Goal: Transaction & Acquisition: Obtain resource

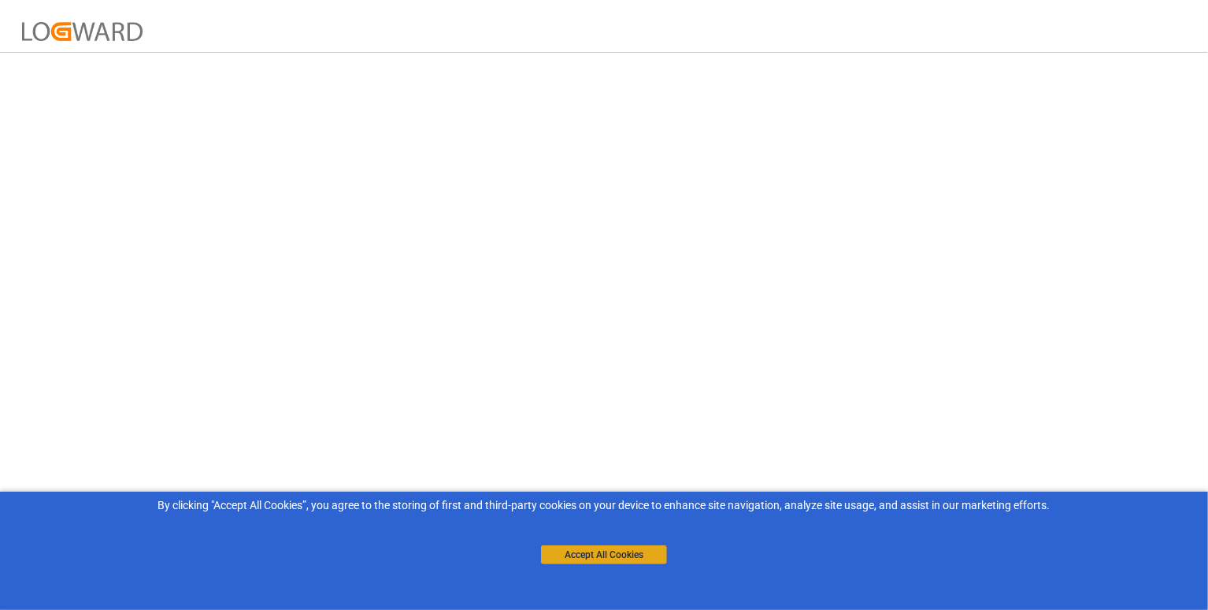
click at [596, 550] on button "Accept All Cookies" at bounding box center [604, 554] width 126 height 19
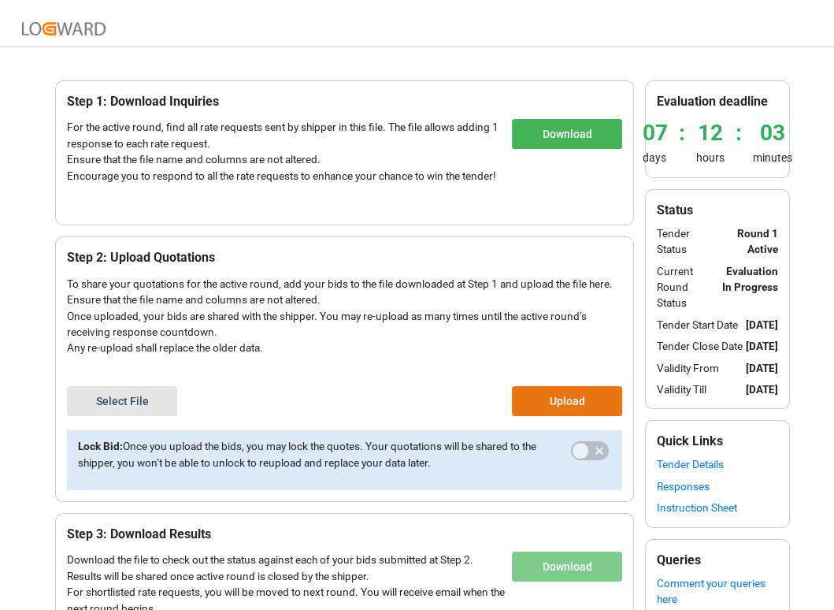
click at [581, 138] on button "Download" at bounding box center [567, 134] width 110 height 30
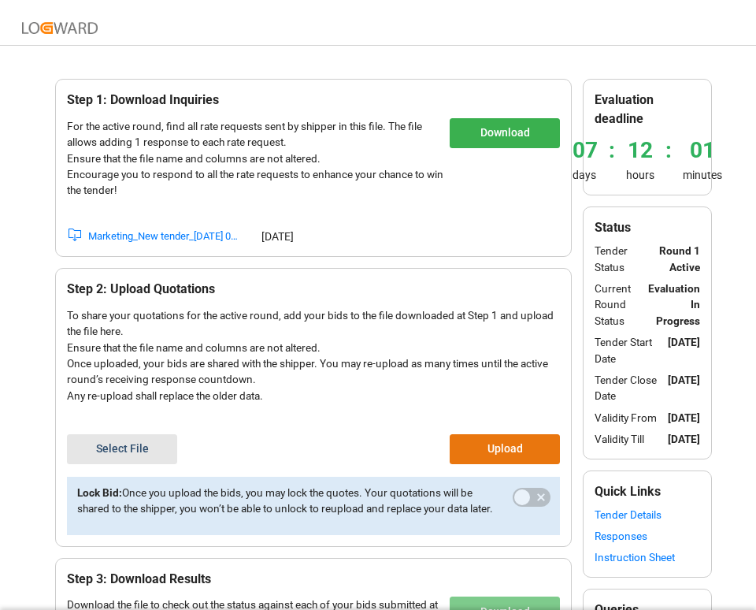
click at [187, 240] on div "Marketing_New tender_[DATE] 00:00:00-2026-08-29 00:00:00" at bounding box center [163, 236] width 151 height 16
click at [126, 439] on button "Select File" at bounding box center [122, 449] width 110 height 30
click at [479, 438] on button "Upload" at bounding box center [505, 449] width 110 height 30
click at [485, 447] on button "Upload" at bounding box center [505, 449] width 110 height 30
